Goal: Information Seeking & Learning: Learn about a topic

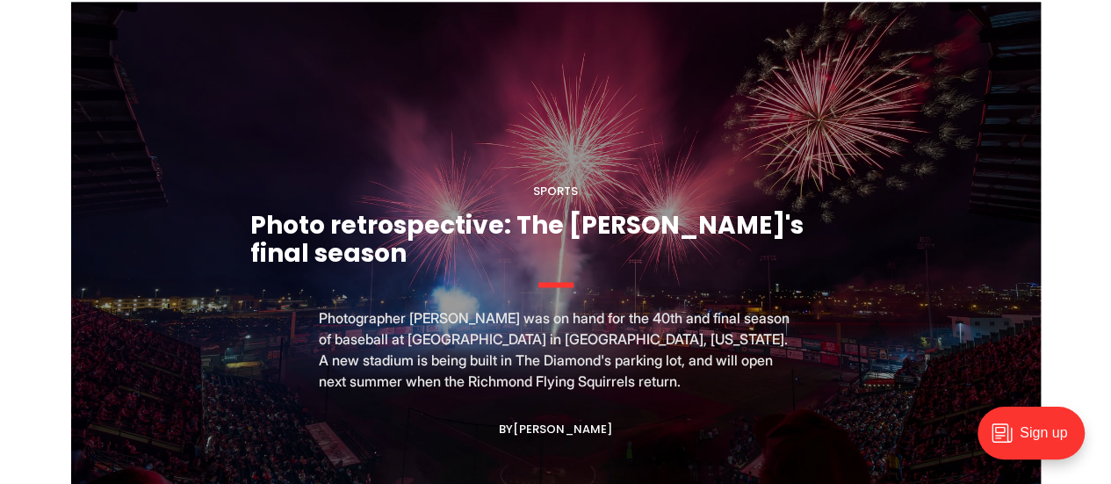
scroll to position [1468, 0]
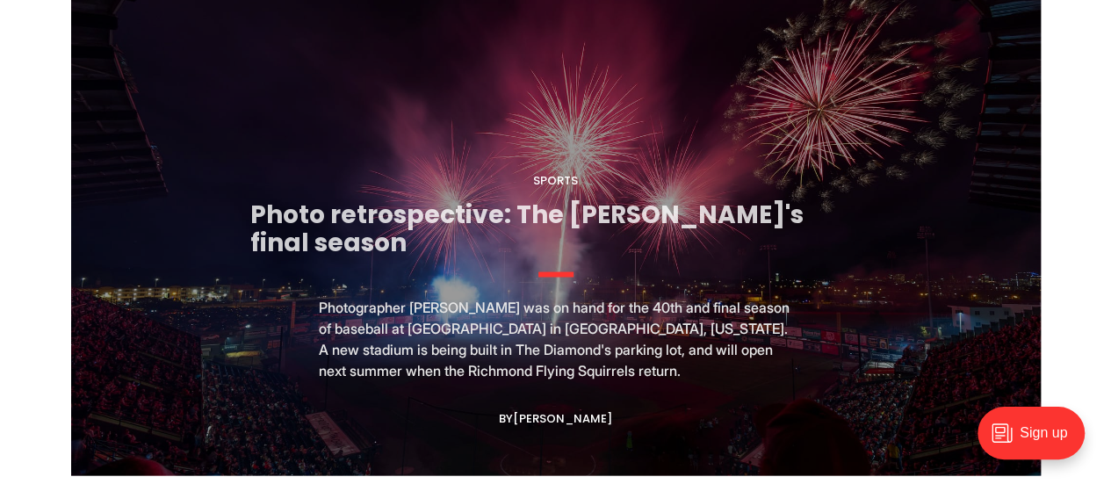
click at [601, 229] on link "Photo retrospective: The Diamond's final season" at bounding box center [526, 228] width 553 height 62
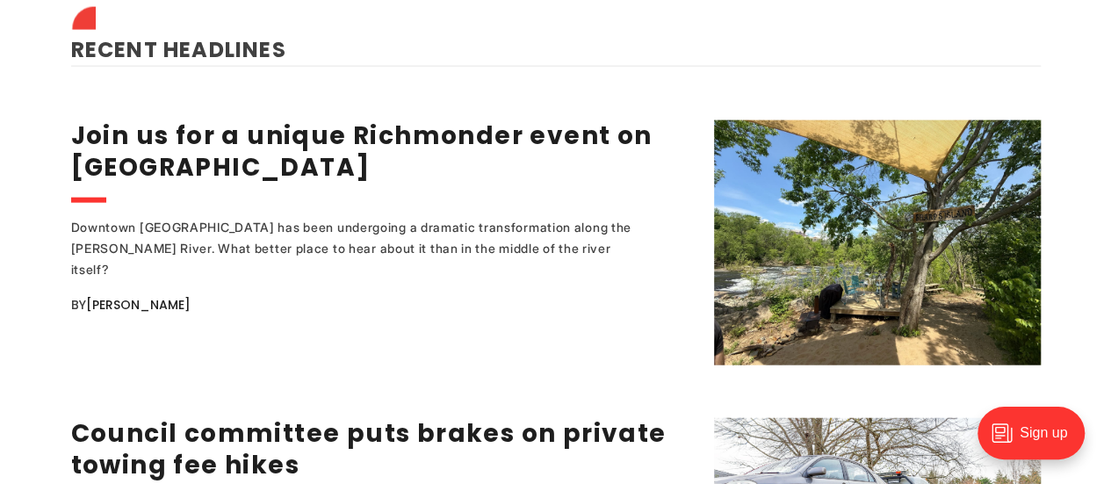
scroll to position [2007, 0]
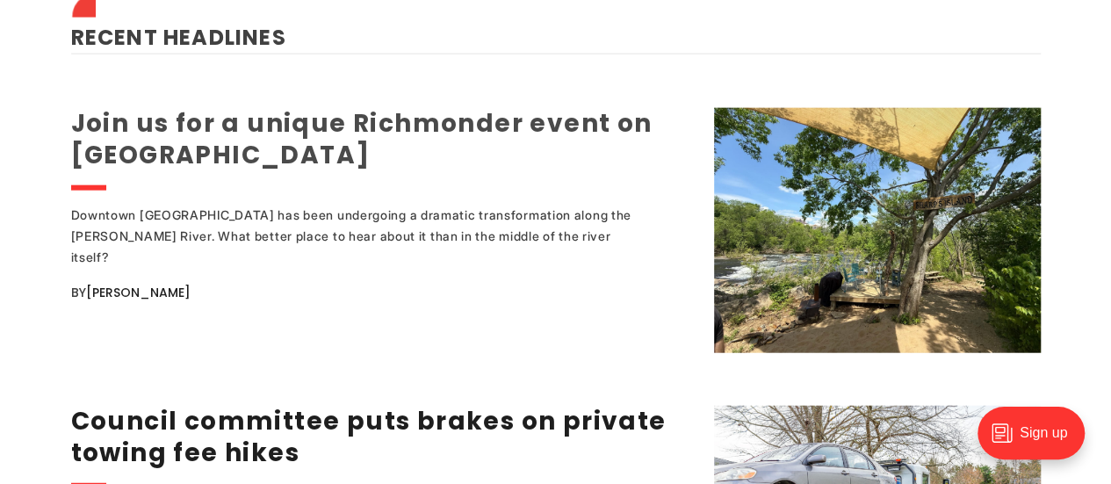
click at [430, 106] on link "Join us for a unique Richmonder event on [GEOGRAPHIC_DATA]" at bounding box center [361, 139] width 581 height 66
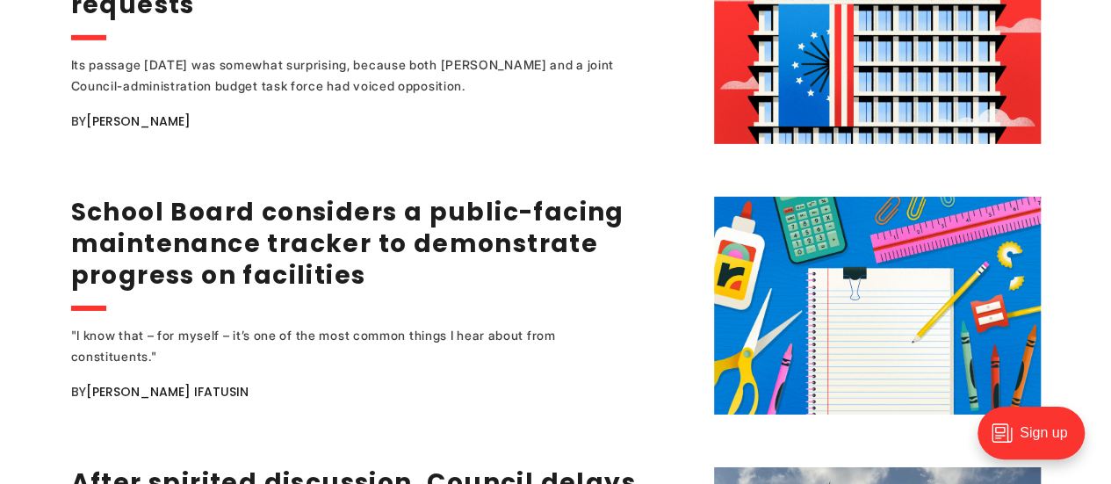
scroll to position [2758, 0]
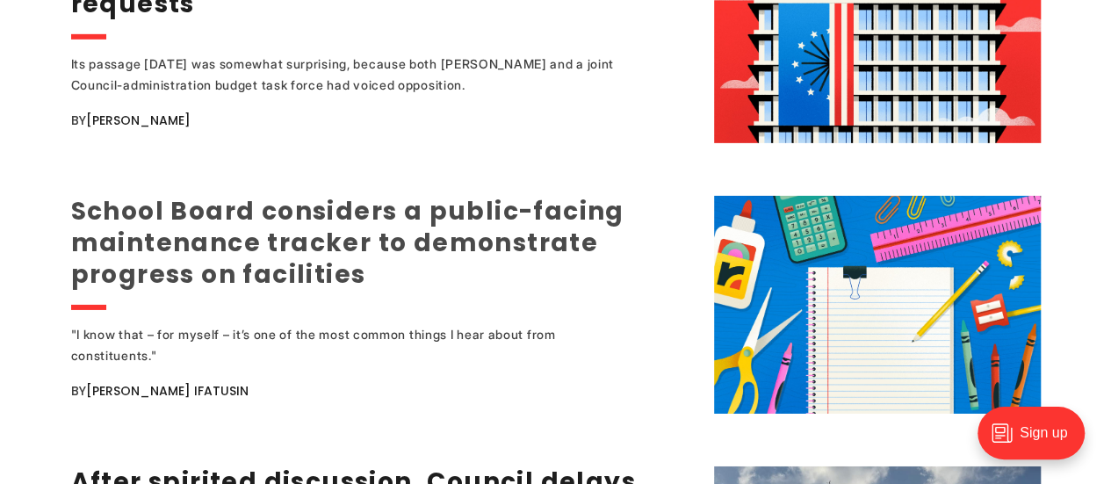
click at [522, 206] on link "School Board considers a public-facing maintenance tracker to demonstrate progr…" at bounding box center [347, 242] width 553 height 97
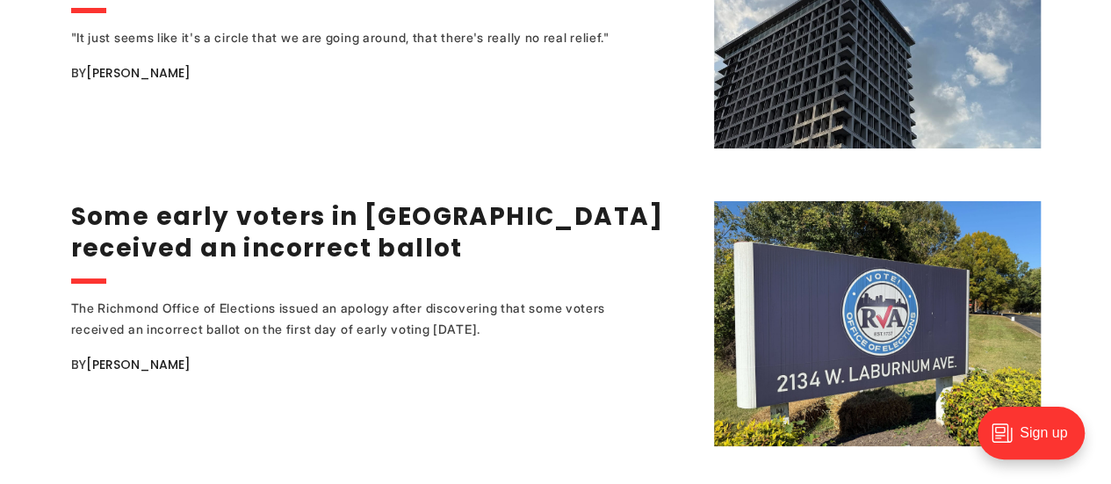
scroll to position [3304, 0]
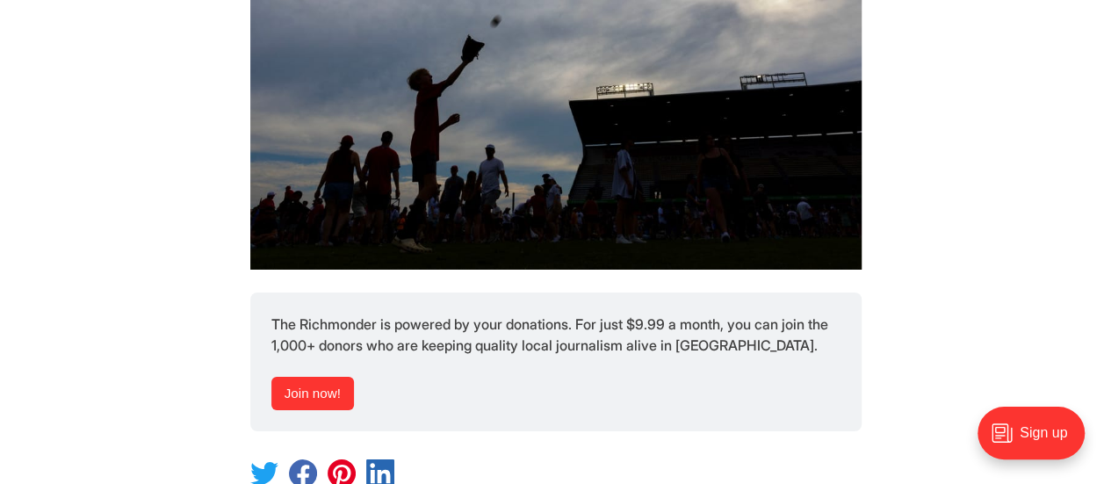
scroll to position [19630, 0]
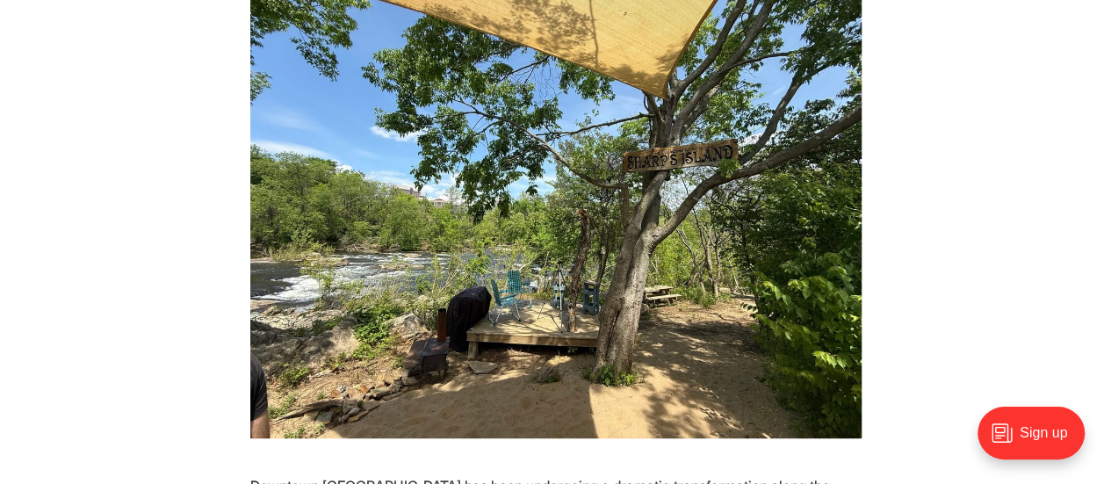
scroll to position [407, 0]
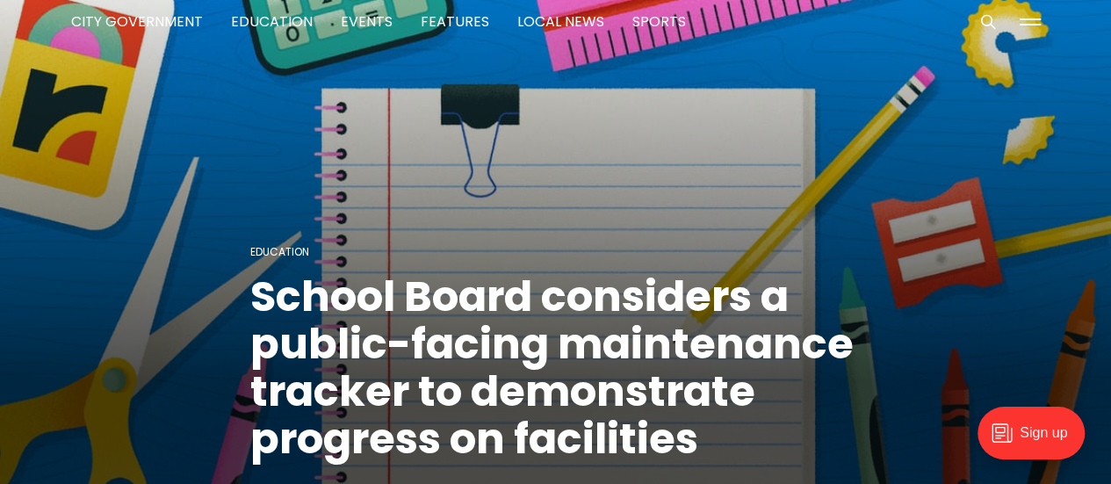
scroll to position [74, 0]
